Goal: Transaction & Acquisition: Subscribe to service/newsletter

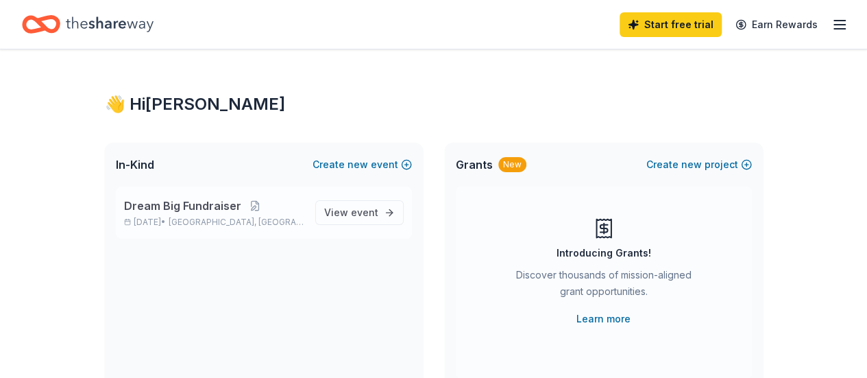
click at [255, 214] on div "Dream Big Fundraiser [DATE] • [GEOGRAPHIC_DATA], [GEOGRAPHIC_DATA]" at bounding box center [214, 212] width 180 height 30
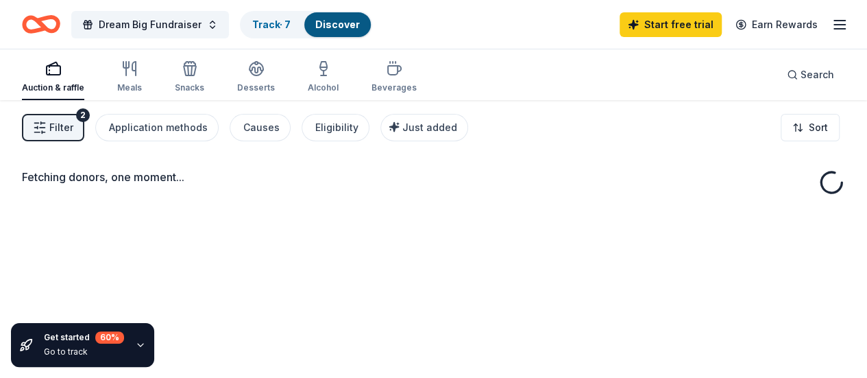
click at [122, 351] on div "Get started 60 % Go to track" at bounding box center [82, 345] width 143 height 44
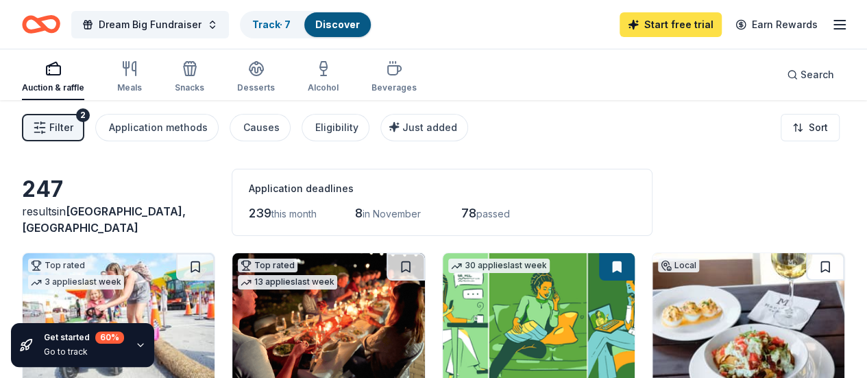
click at [699, 27] on link "Start free trial" at bounding box center [671, 24] width 102 height 25
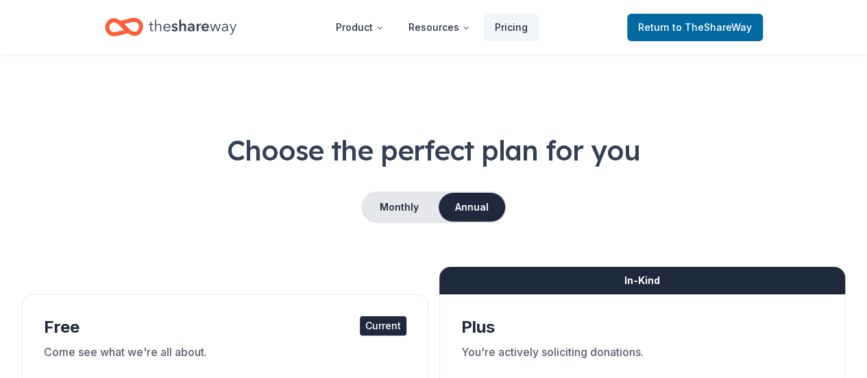
click at [679, 28] on span "to TheShareWay" at bounding box center [712, 27] width 80 height 12
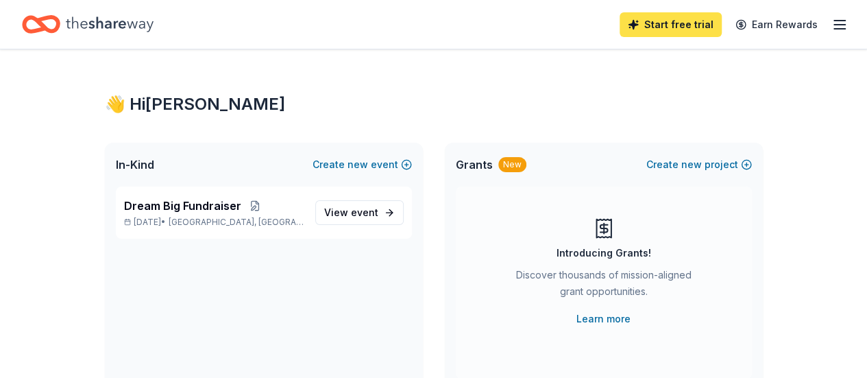
click at [649, 26] on link "Start free trial" at bounding box center [671, 24] width 102 height 25
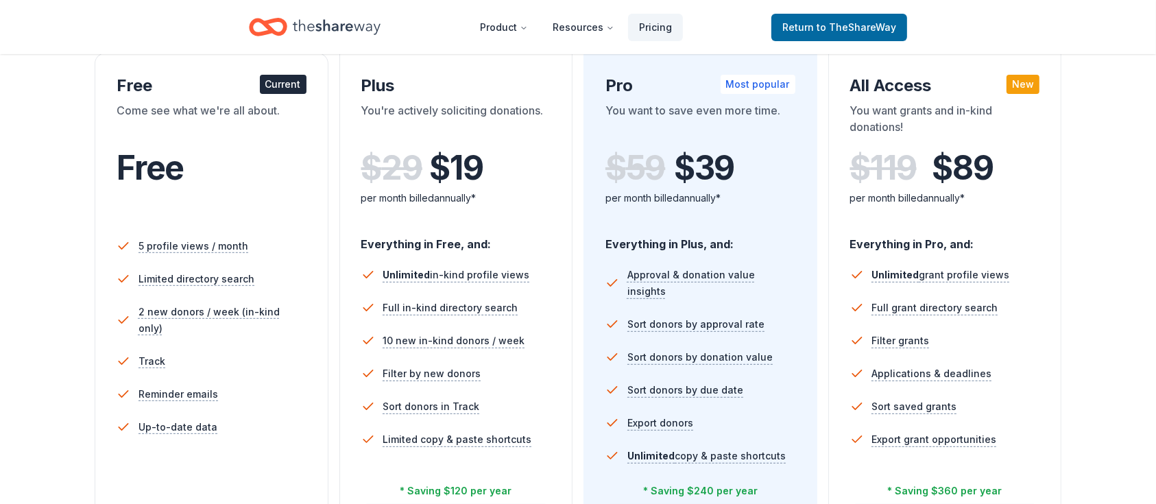
scroll to position [241, 0]
